Goal: Find specific page/section: Find specific page/section

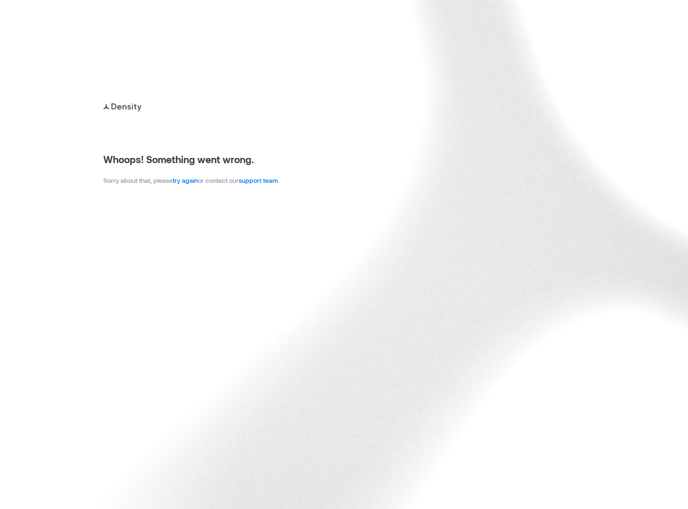
click at [185, 181] on link "try again" at bounding box center [185, 180] width 25 height 8
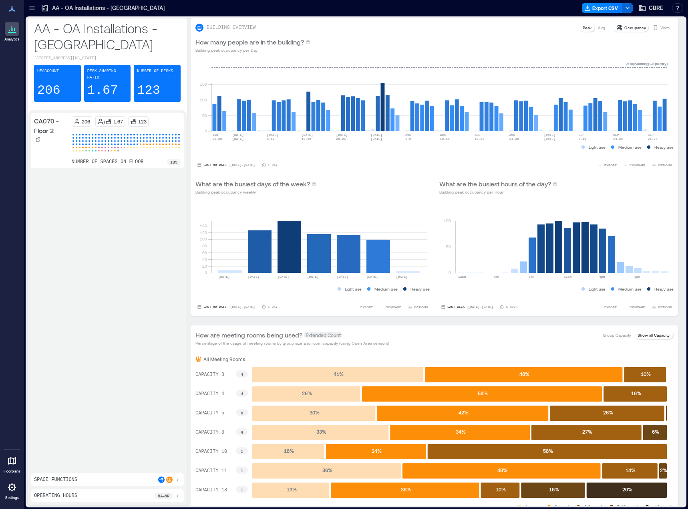
click at [136, 202] on div "CA070 - Floor 2 206 / 1.67 123 number of spaces on floor 185" at bounding box center [107, 290] width 153 height 354
drag, startPoint x: 113, startPoint y: 180, endPoint x: 6, endPoint y: 73, distance: 151.3
click at [114, 180] on div "CA070 - Floor 2 206 / 1.67 123 number of spaces on floor 185" at bounding box center [107, 290] width 153 height 354
click at [8, 66] on div "Analytics Floorplans Settings" at bounding box center [12, 254] width 24 height 509
click at [10, 59] on div "Analytics Floorplans Settings" at bounding box center [12, 254] width 24 height 509
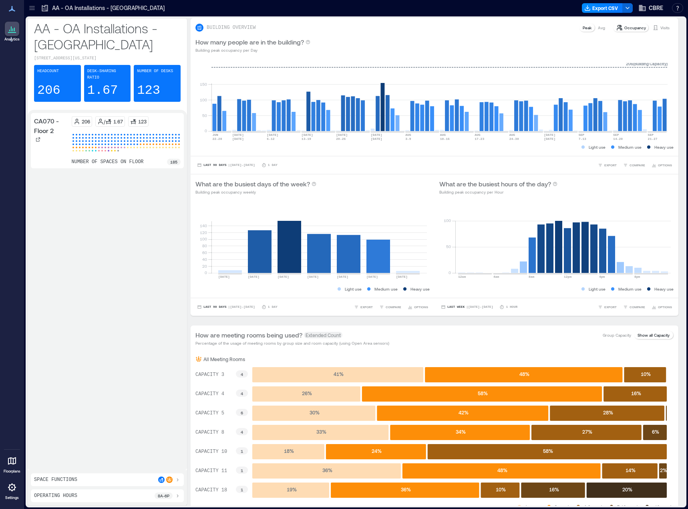
click at [11, 64] on div "Analytics Floorplans Settings" at bounding box center [12, 254] width 24 height 509
click at [13, 65] on div "Analytics Floorplans Settings" at bounding box center [12, 254] width 24 height 509
click at [96, 157] on div "CA070 - Floor 2 206 / 1.67 123 number of spaces on floor 185" at bounding box center [107, 290] width 153 height 354
click at [33, 9] on icon at bounding box center [32, 8] width 8 height 8
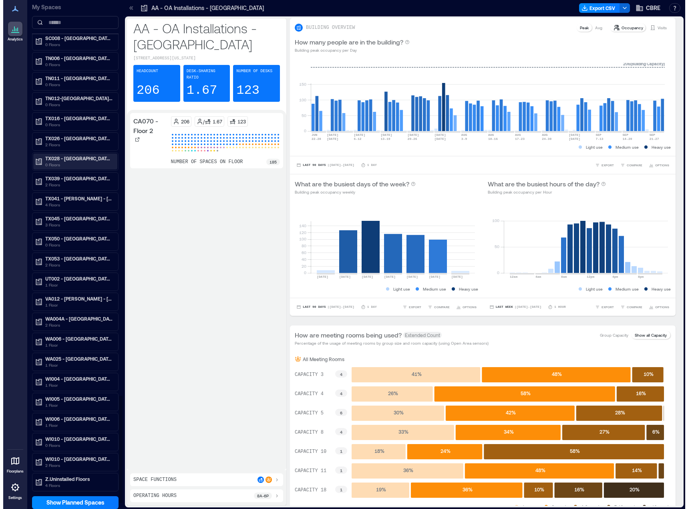
scroll to position [1866, 0]
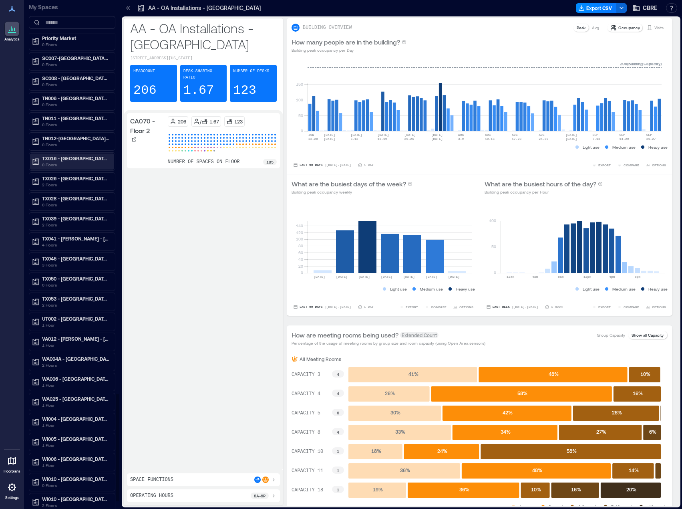
click at [79, 160] on p "TX016 - [GEOGRAPHIC_DATA] - [STREET_ADDRESS]" at bounding box center [75, 158] width 67 height 6
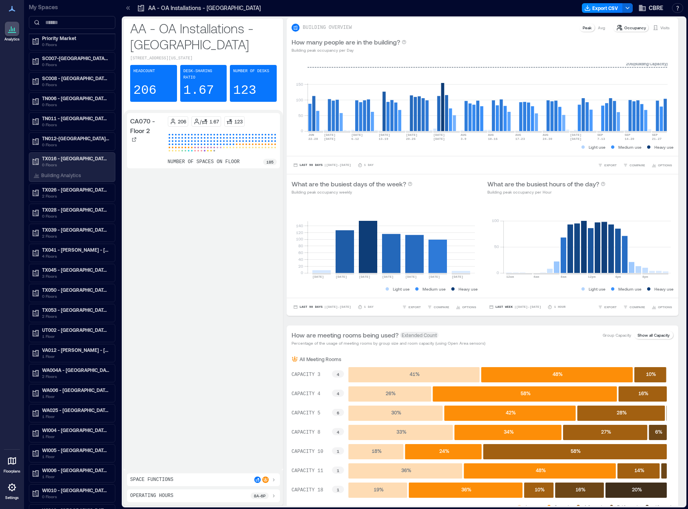
drag, startPoint x: 51, startPoint y: 173, endPoint x: 250, endPoint y: 217, distance: 203.2
click at [53, 174] on p "Building Analytics" at bounding box center [61, 175] width 40 height 6
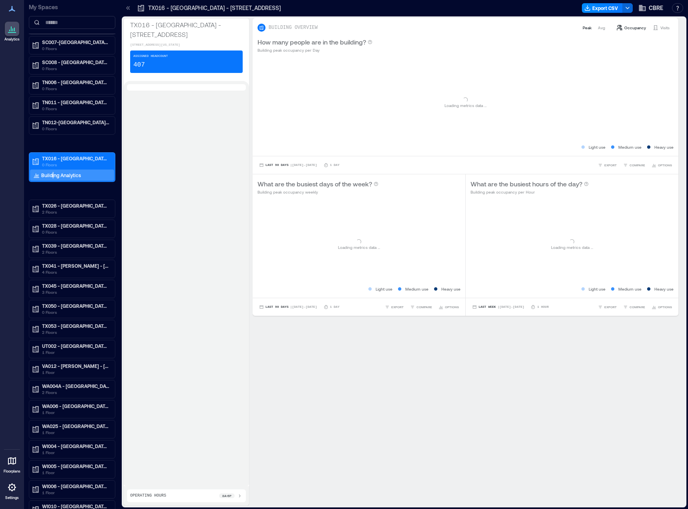
scroll to position [1850, 0]
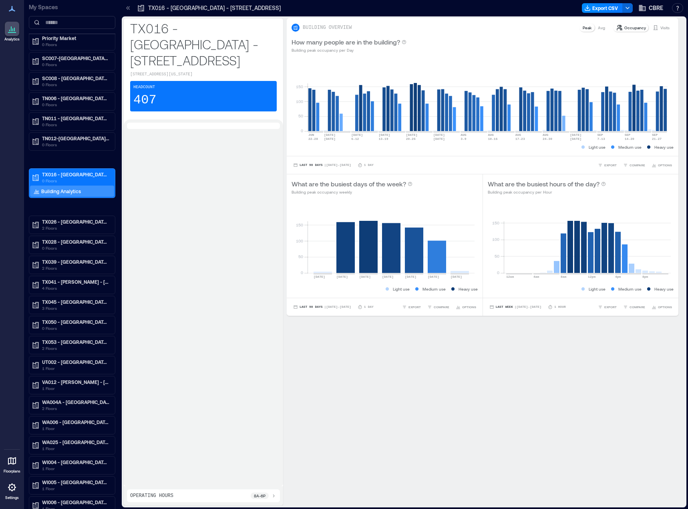
click at [231, 177] on div at bounding box center [203, 303] width 153 height 360
click at [221, 173] on div at bounding box center [203, 303] width 153 height 360
click at [220, 173] on div at bounding box center [203, 303] width 153 height 360
click at [219, 174] on div at bounding box center [203, 303] width 153 height 360
click at [216, 175] on div at bounding box center [203, 303] width 153 height 360
